Goal: Transaction & Acquisition: Obtain resource

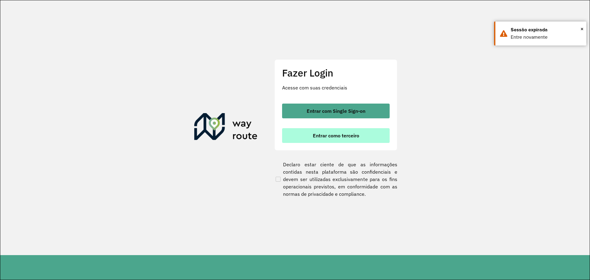
click at [340, 129] on button "Entrar como terceiro" at bounding box center [336, 135] width 108 height 15
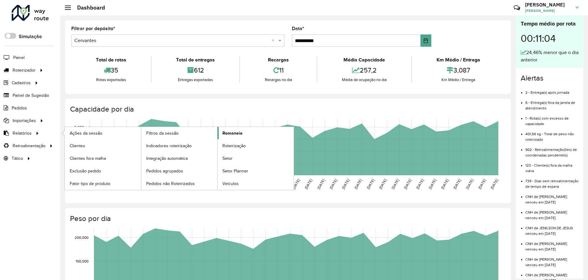
click at [245, 132] on link "Romaneio" at bounding box center [256, 133] width 76 height 12
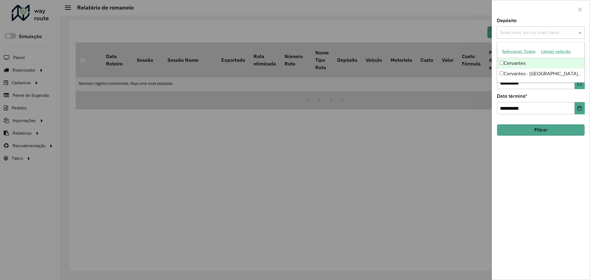
click at [527, 38] on div "Selecione um ou mais itens" at bounding box center [541, 32] width 88 height 12
click at [527, 34] on input "text" at bounding box center [538, 32] width 79 height 7
click at [524, 63] on div "Cervantes" at bounding box center [540, 63] width 87 height 10
click at [519, 130] on button "Filtrar" at bounding box center [541, 130] width 88 height 12
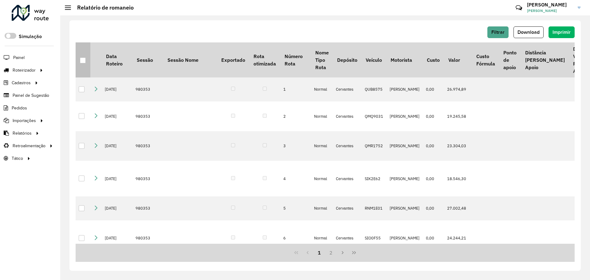
click at [82, 61] on div at bounding box center [83, 60] width 6 height 6
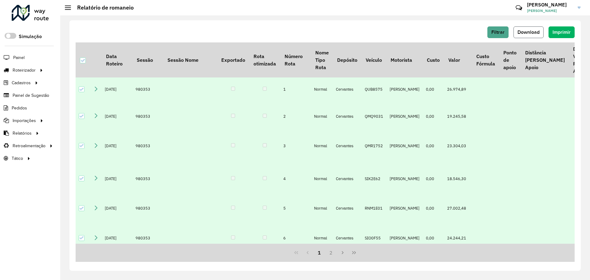
click at [523, 32] on span "Download" at bounding box center [529, 32] width 22 height 5
click at [536, 31] on span "Download" at bounding box center [529, 32] width 22 height 5
click at [495, 31] on span "Filtrar" at bounding box center [498, 32] width 13 height 5
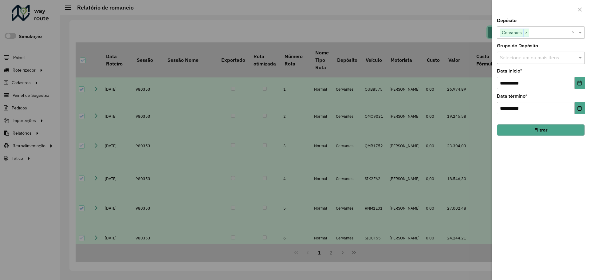
click at [525, 31] on span "×" at bounding box center [527, 32] width 6 height 7
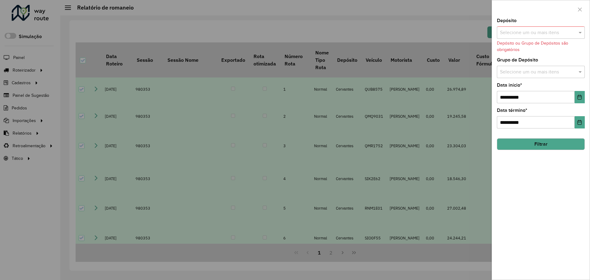
click at [528, 32] on input "text" at bounding box center [538, 32] width 79 height 7
click at [525, 70] on div "Cervantes - Brasilia de Minas" at bounding box center [540, 74] width 87 height 10
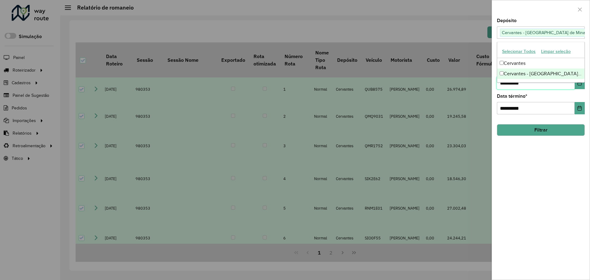
click at [507, 88] on input "**********" at bounding box center [536, 83] width 78 height 12
type input "**********"
click at [523, 129] on button "Filtrar" at bounding box center [541, 130] width 88 height 12
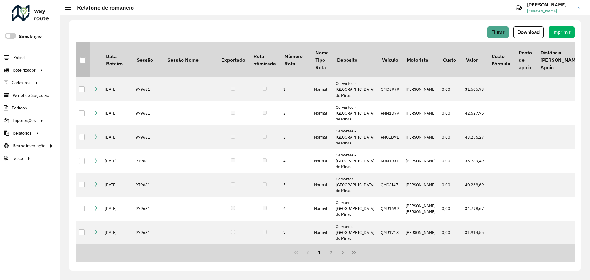
click at [81, 61] on div at bounding box center [83, 60] width 6 height 6
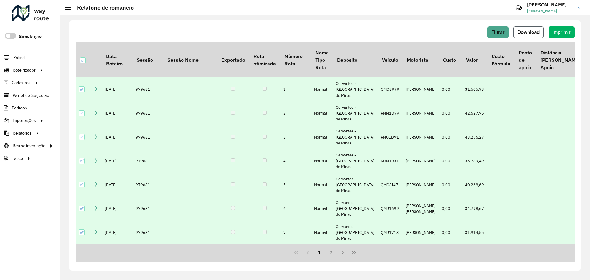
click at [538, 31] on span "Download" at bounding box center [529, 32] width 22 height 5
